Goal: Browse casually

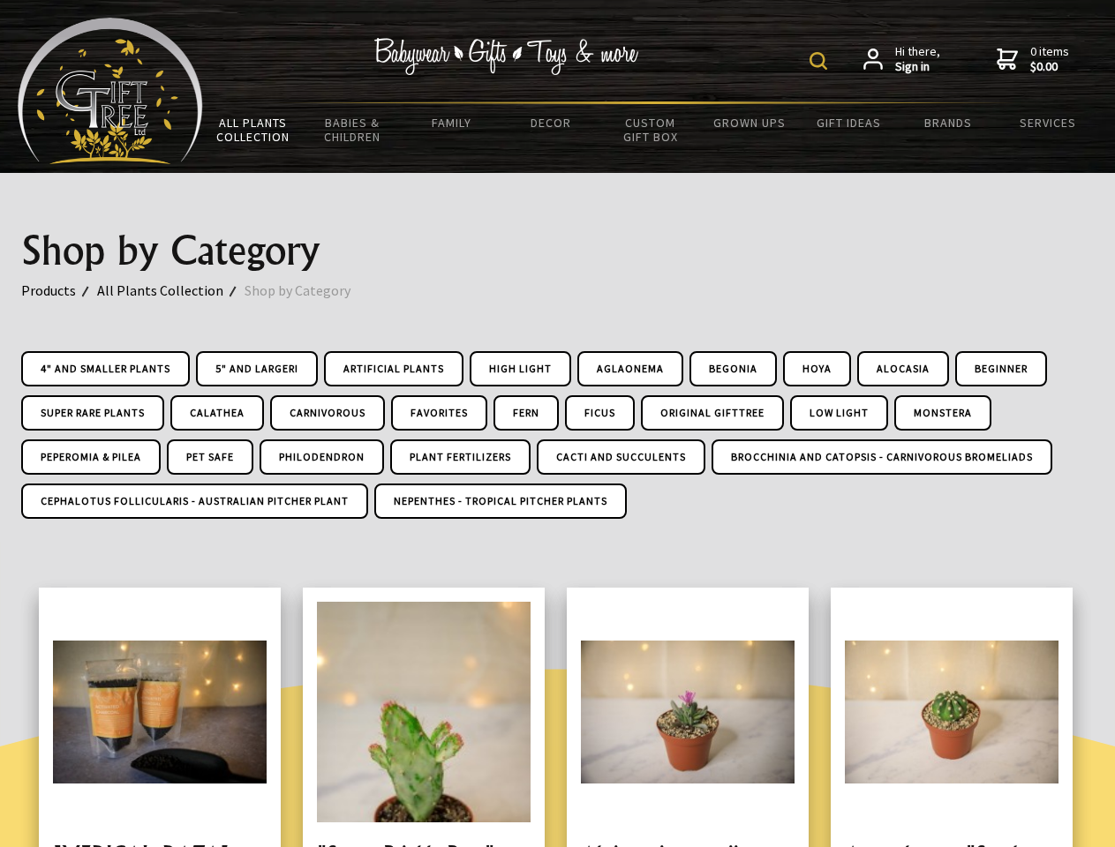
click at [821, 61] on img at bounding box center [818, 61] width 18 height 18
